Goal: Task Accomplishment & Management: Complete application form

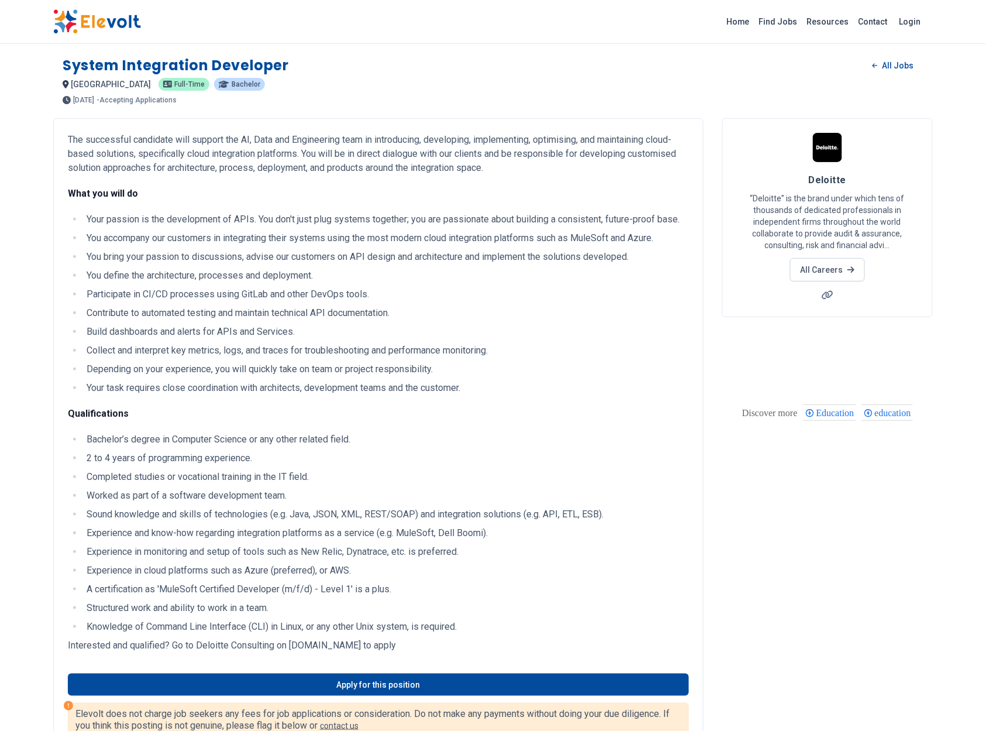
drag, startPoint x: 441, startPoint y: 452, endPoint x: 66, endPoint y: 145, distance: 484.6
click at [66, 145] on div "The successful candidate will support the AI, Data and Engineering team in intr…" at bounding box center [378, 455] width 650 height 675
copy div "Lor ipsumdolor sitametco adip elitsed doe TE, Inci utl Etdoloremag aliq en admi…"
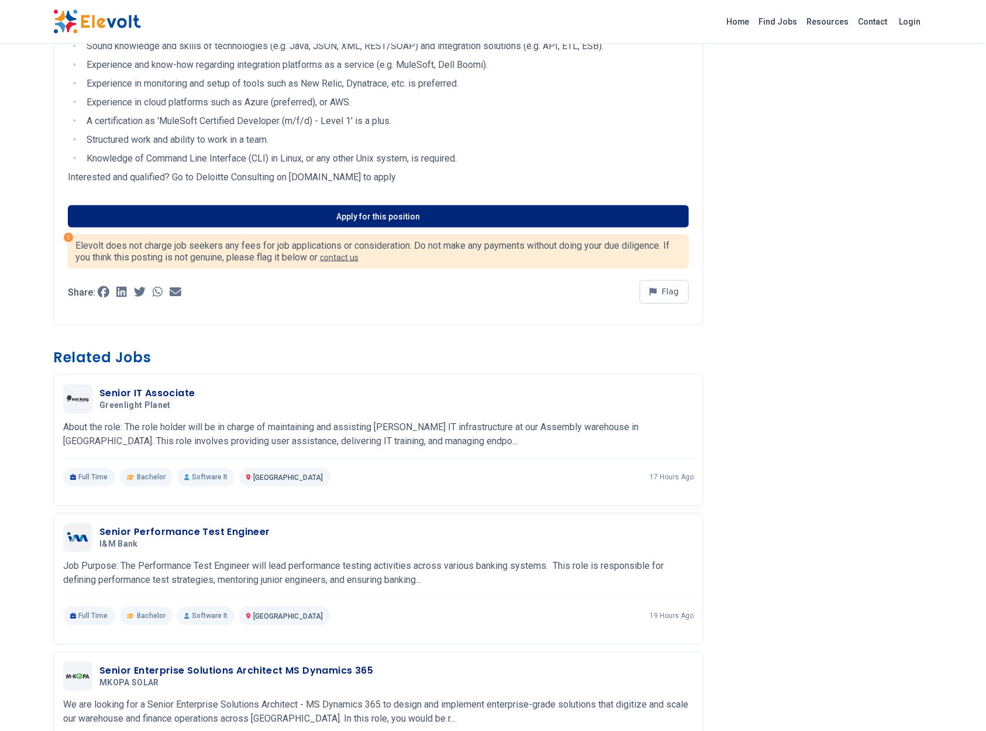
click at [394, 214] on link "Apply for this position" at bounding box center [378, 216] width 621 height 22
